Goal: Task Accomplishment & Management: Use online tool/utility

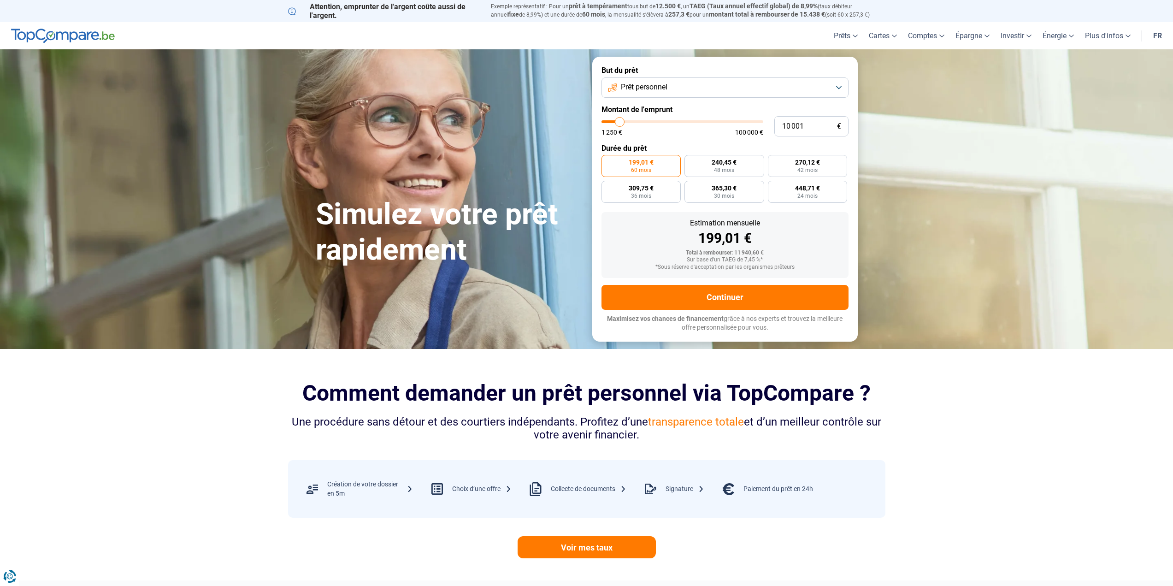
click at [762, 86] on button "Prêt personnel" at bounding box center [725, 87] width 247 height 20
click at [640, 183] on span "Prêt énergie" at bounding box center [635, 187] width 38 height 10
click at [797, 124] on input "10 001" at bounding box center [811, 126] width 74 height 20
type input "3"
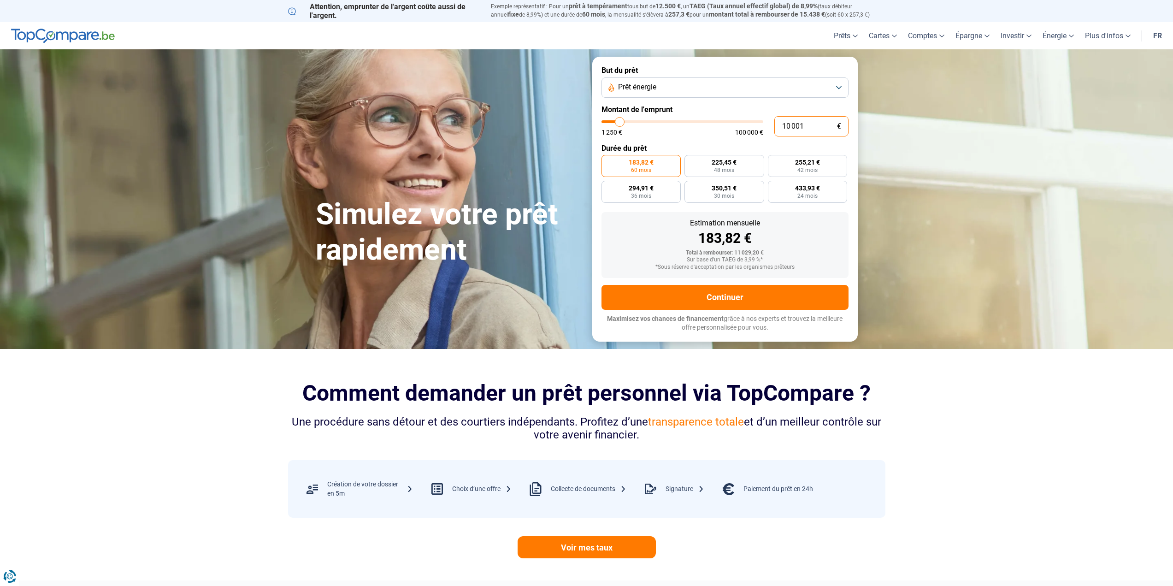
type input "1250"
type input "30"
type input "1250"
type input "300"
type input "1250"
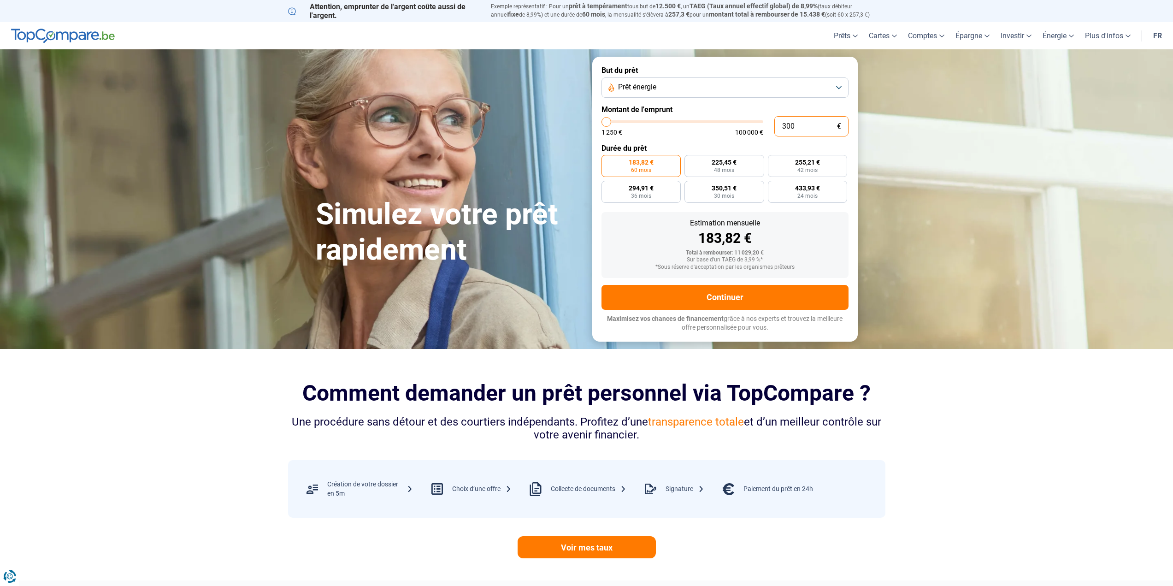
type input "3 000"
type input "3000"
type input "30 000"
type input "30000"
radio input "false"
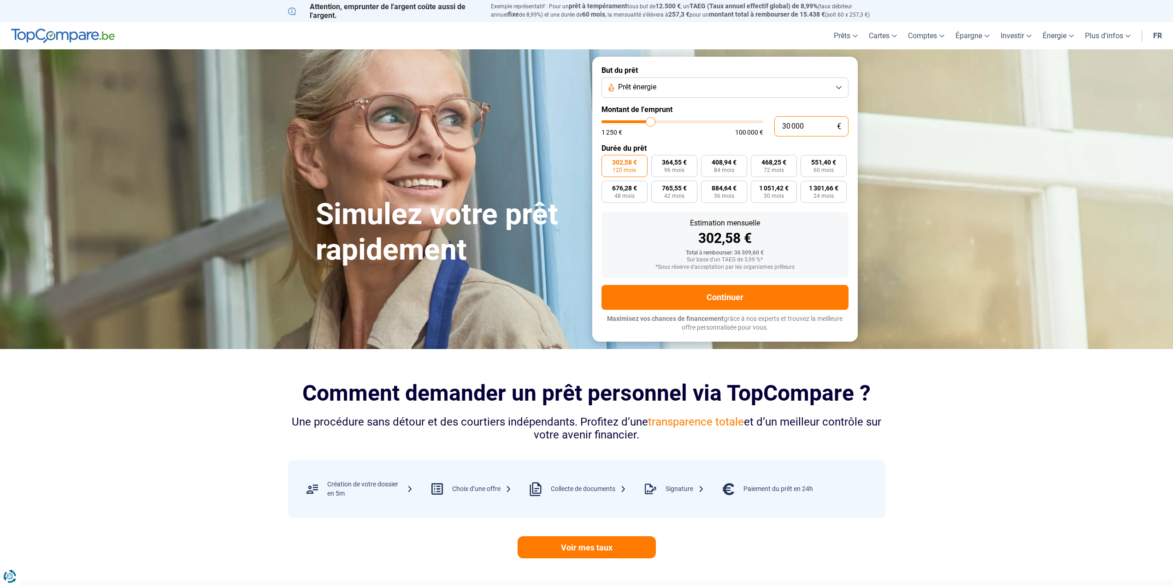
type input "30 000"
click at [843, 87] on button "Prêt énergie" at bounding box center [725, 87] width 247 height 20
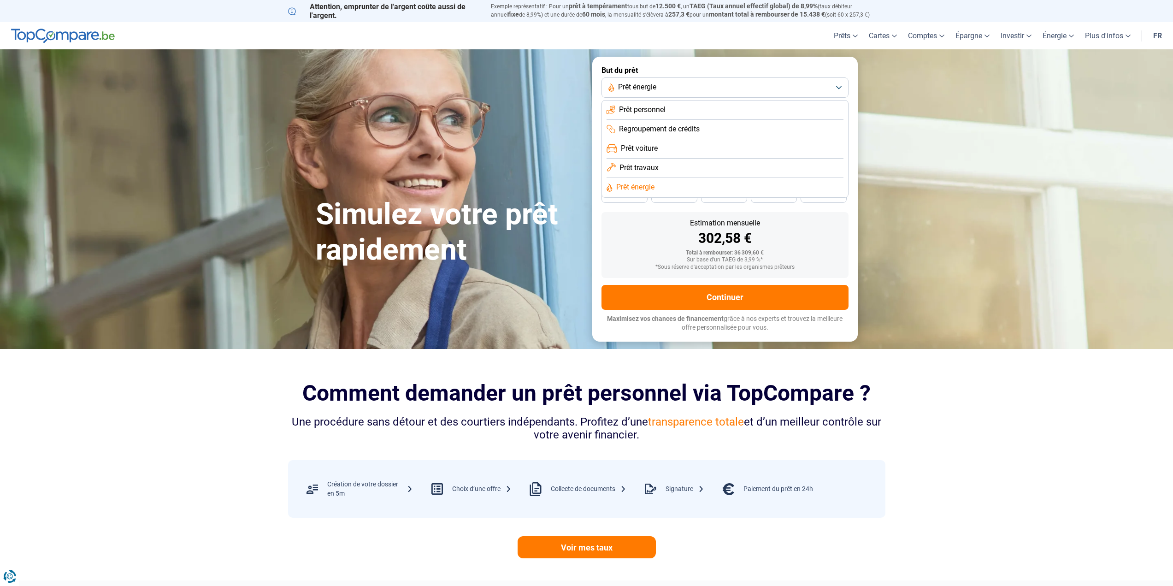
click at [682, 178] on li "Prêt travaux" at bounding box center [725, 187] width 237 height 19
click at [838, 85] on button "Prêt travaux" at bounding box center [725, 87] width 247 height 20
click at [703, 187] on li "Prêt énergie" at bounding box center [725, 187] width 237 height 19
